Goal: Complete application form

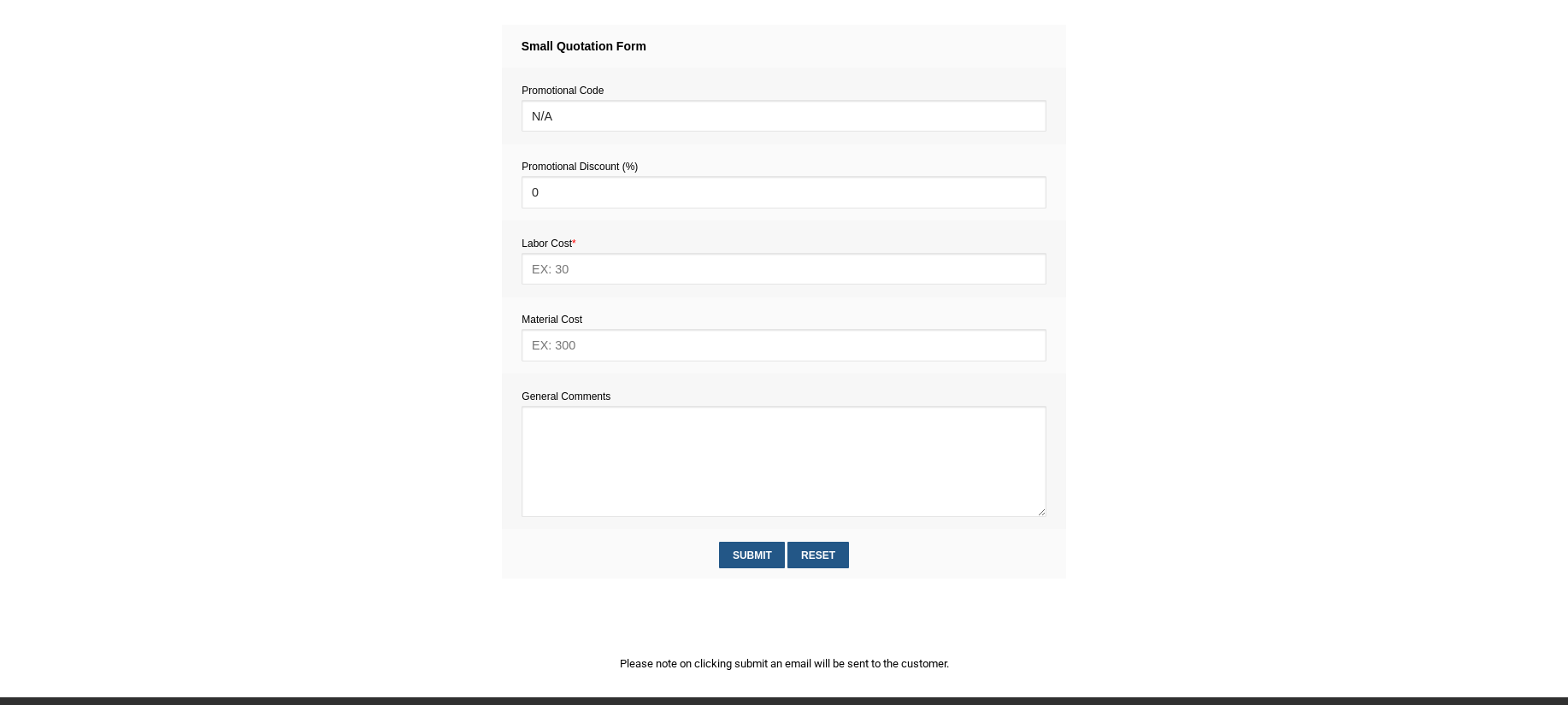
scroll to position [821, 0]
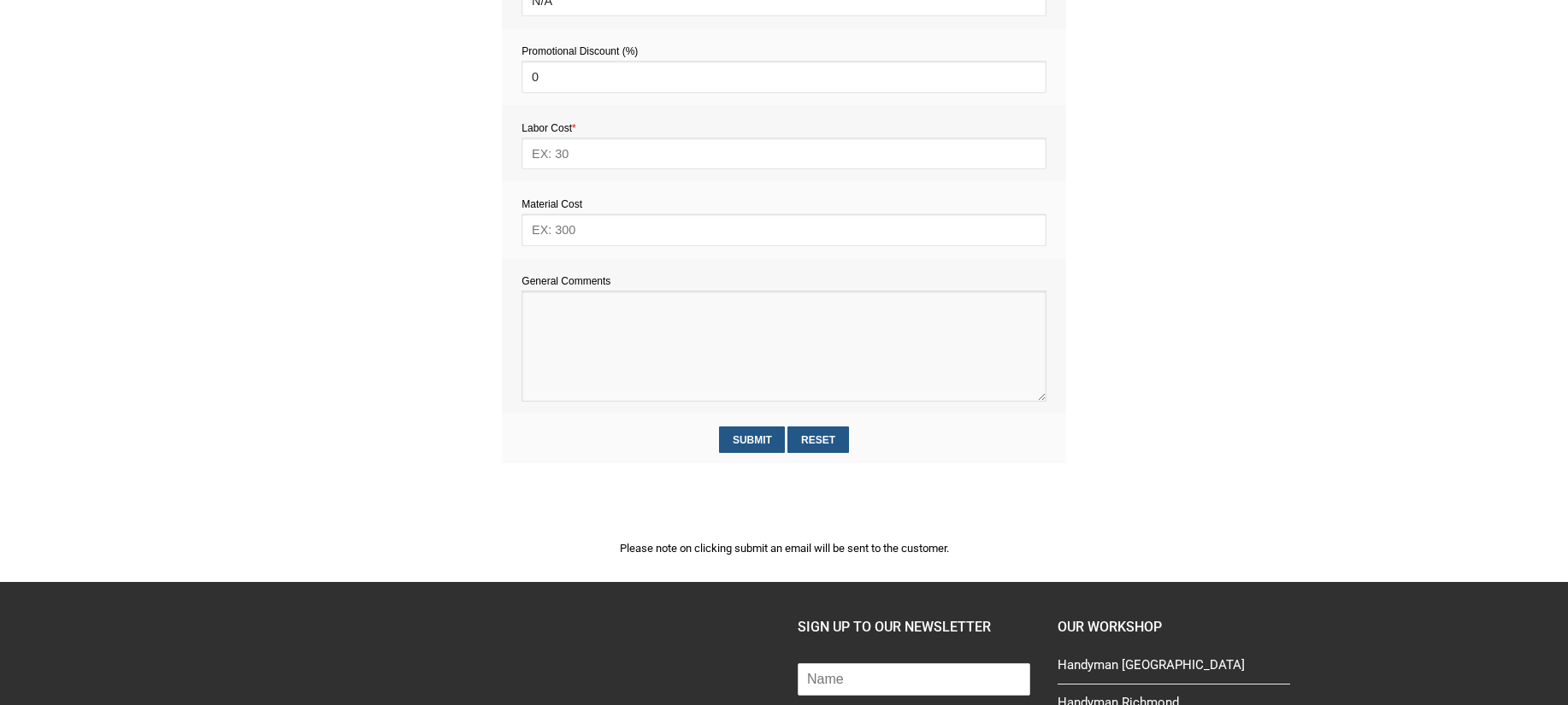
click at [557, 340] on textarea at bounding box center [783, 346] width 524 height 111
click at [577, 347] on textarea at bounding box center [783, 346] width 524 height 111
paste textarea "Estimate provision for a professional handyman (service call out and labour) to…"
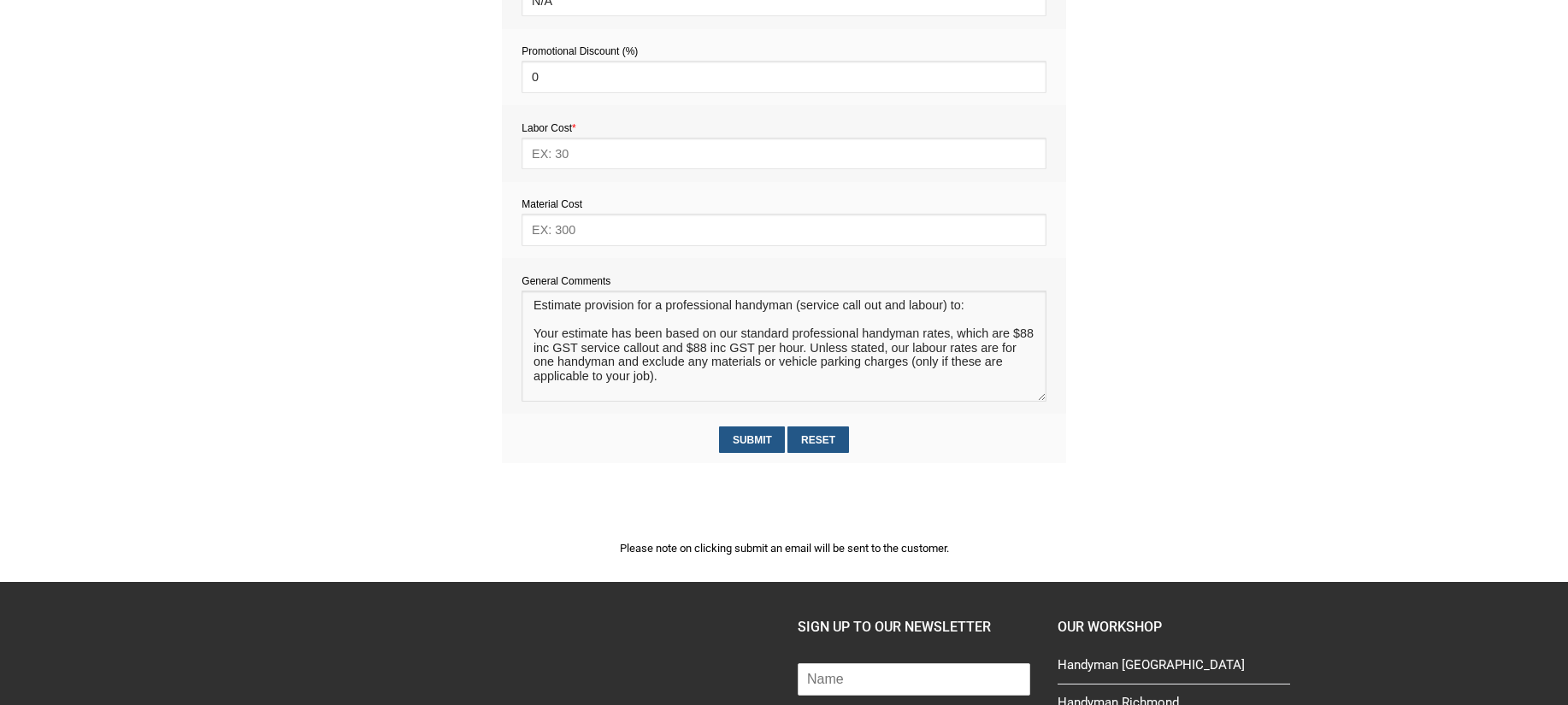
scroll to position [11, 0]
click at [541, 318] on textarea at bounding box center [783, 346] width 524 height 111
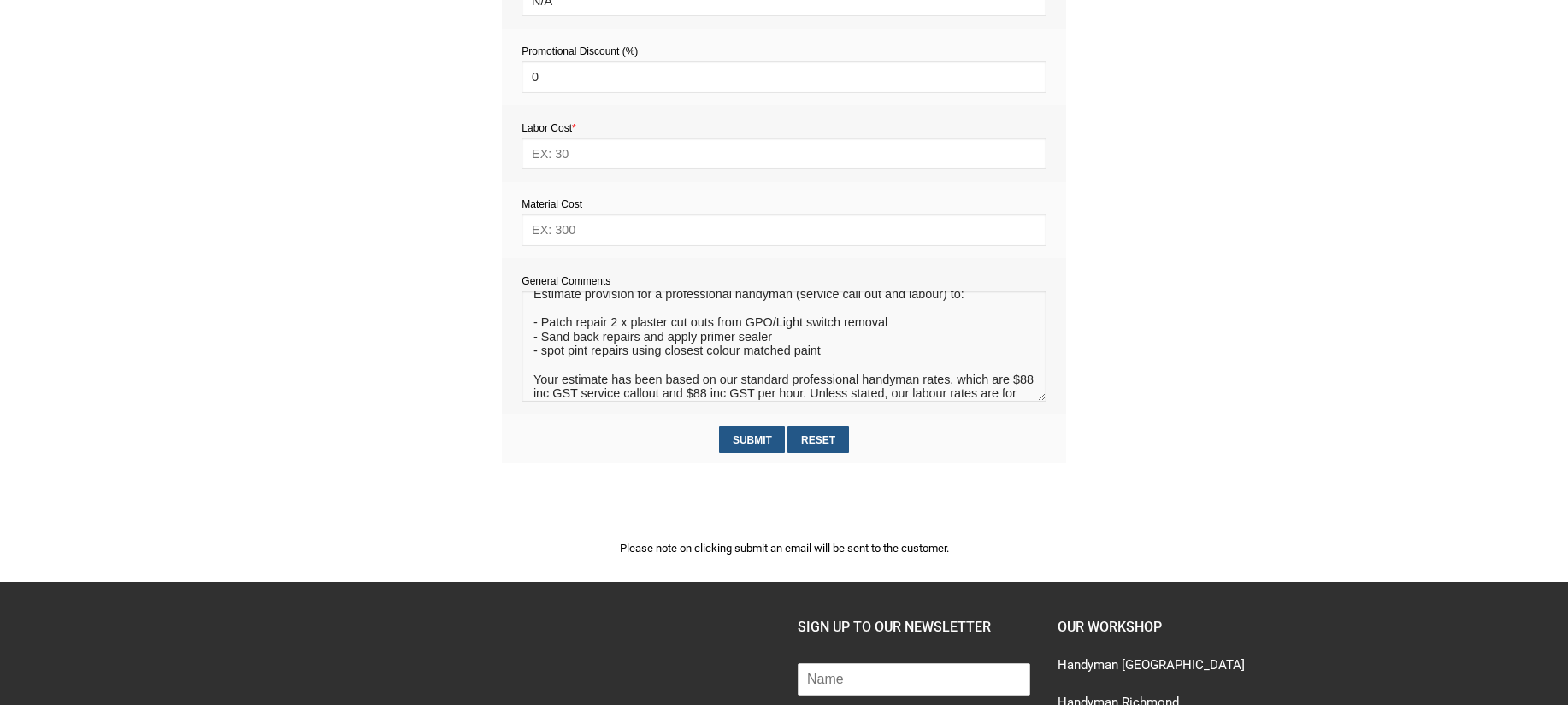
click at [546, 362] on textarea at bounding box center [783, 346] width 524 height 111
click at [548, 358] on textarea at bounding box center [783, 346] width 524 height 111
click at [575, 352] on textarea at bounding box center [783, 346] width 524 height 111
type textarea "Estimate provision for a professional handyman (service call out and labour) to…"
click at [577, 231] on input "text" at bounding box center [783, 229] width 524 height 31
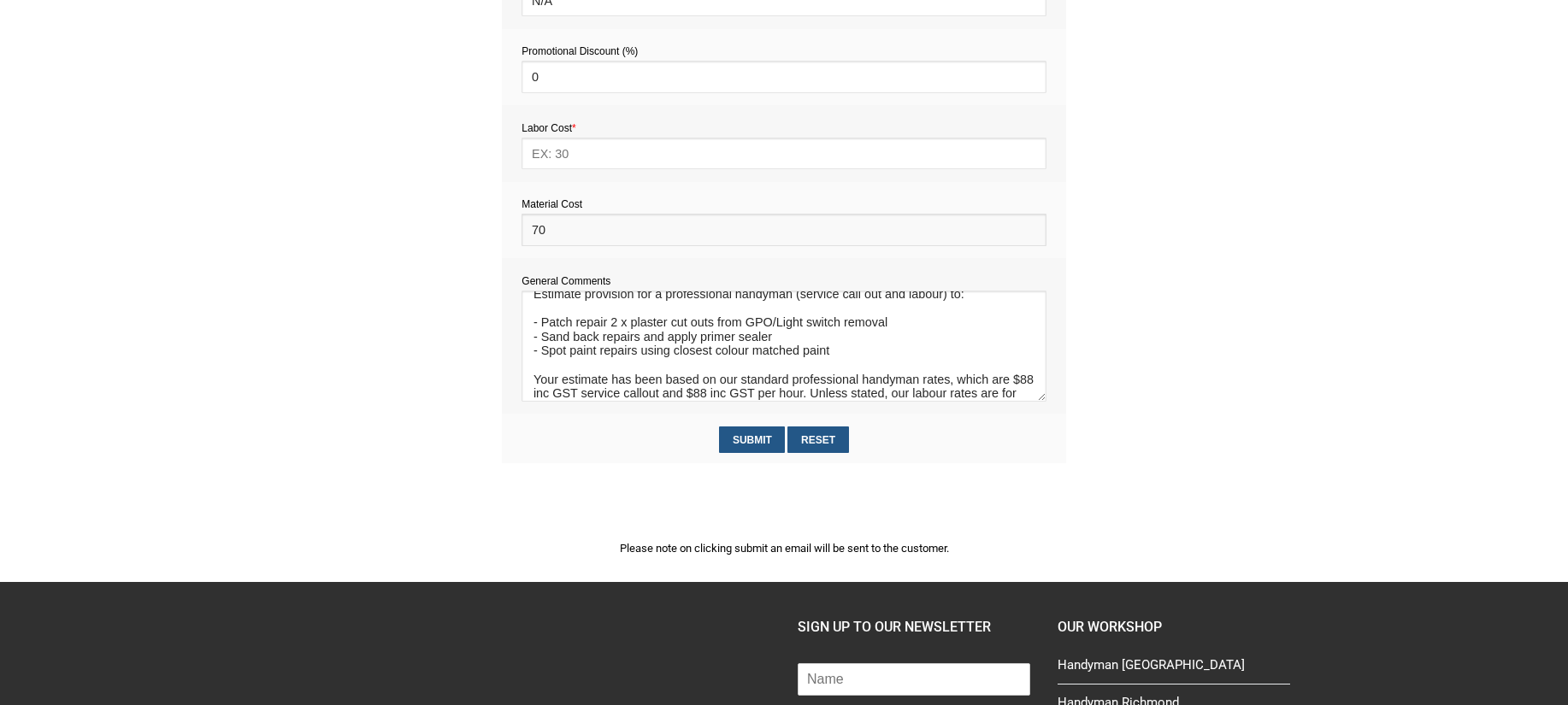
type input "70"
click at [568, 156] on input "text" at bounding box center [783, 153] width 524 height 31
type input "396"
click at [763, 440] on input "Submit" at bounding box center [752, 439] width 66 height 26
